Goal: Information Seeking & Learning: Learn about a topic

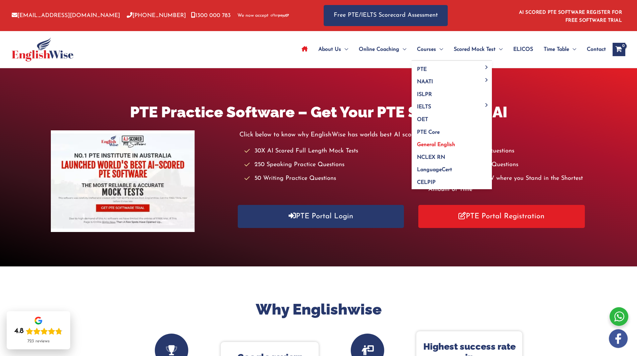
click at [446, 146] on span "General English" at bounding box center [436, 144] width 38 height 5
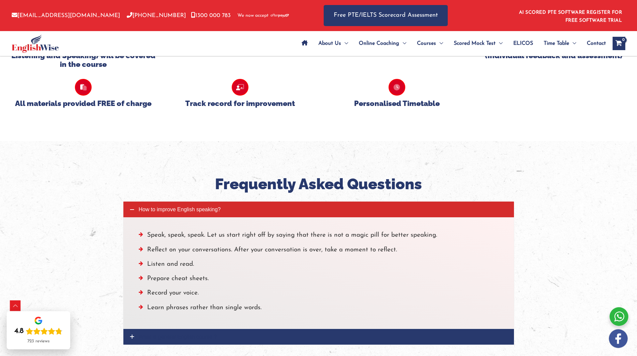
scroll to position [702, 0]
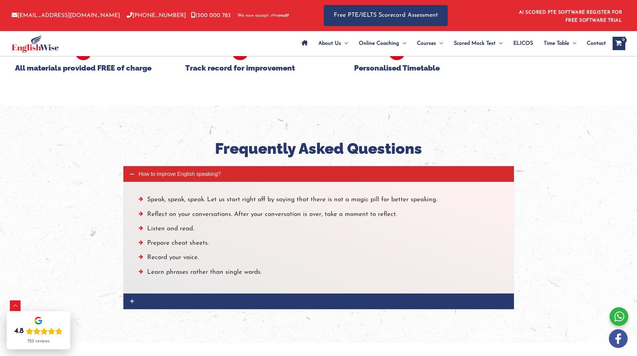
click at [158, 297] on link "What is general English course ?" at bounding box center [318, 302] width 391 height 16
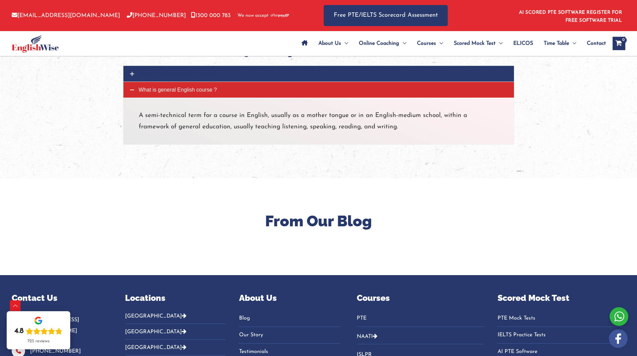
scroll to position [869, 0]
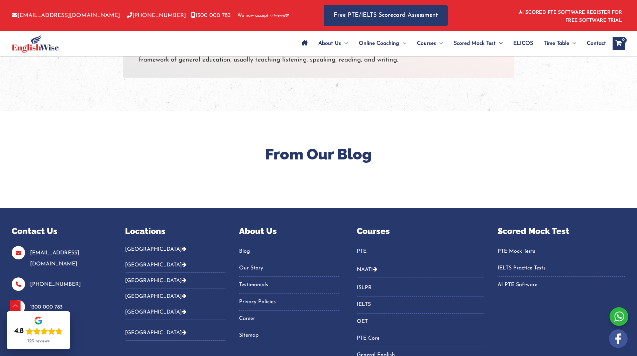
click at [142, 250] on button "[GEOGRAPHIC_DATA]" at bounding box center [175, 251] width 101 height 11
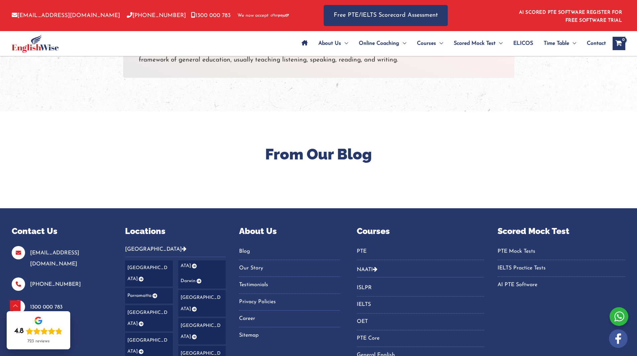
click at [196, 273] on link "Darwin" at bounding box center [202, 280] width 48 height 15
